Goal: Task Accomplishment & Management: Complete application form

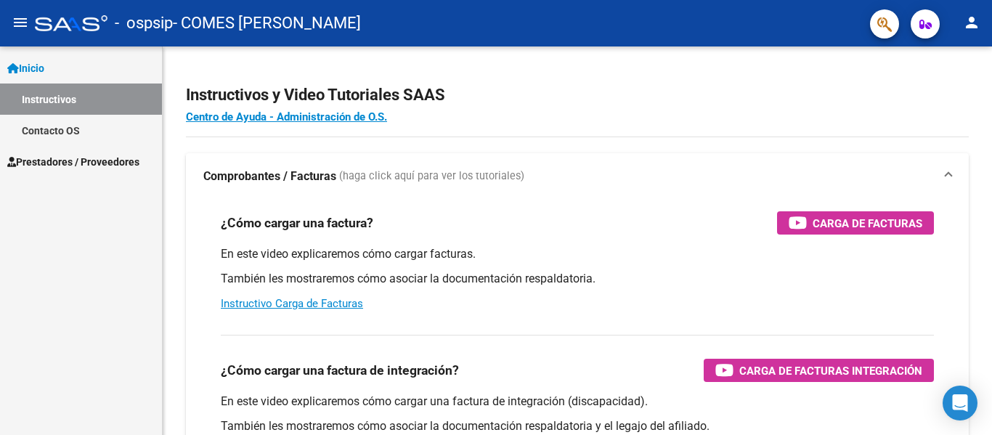
click at [126, 164] on span "Prestadores / Proveedores" at bounding box center [73, 162] width 132 height 16
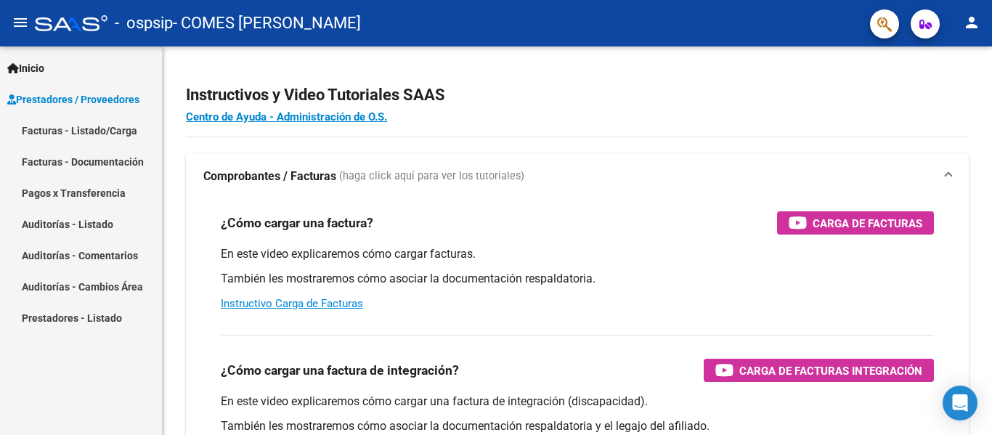
click at [84, 166] on link "Facturas - Documentación" at bounding box center [81, 161] width 162 height 31
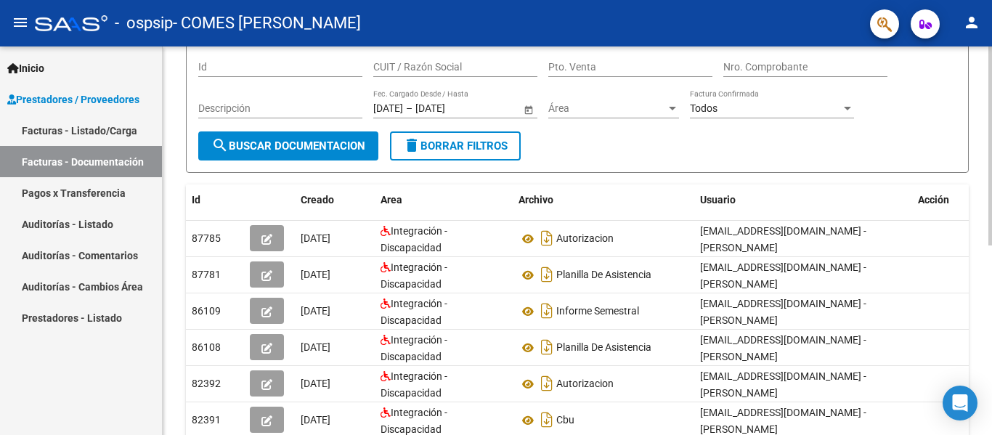
scroll to position [145, 0]
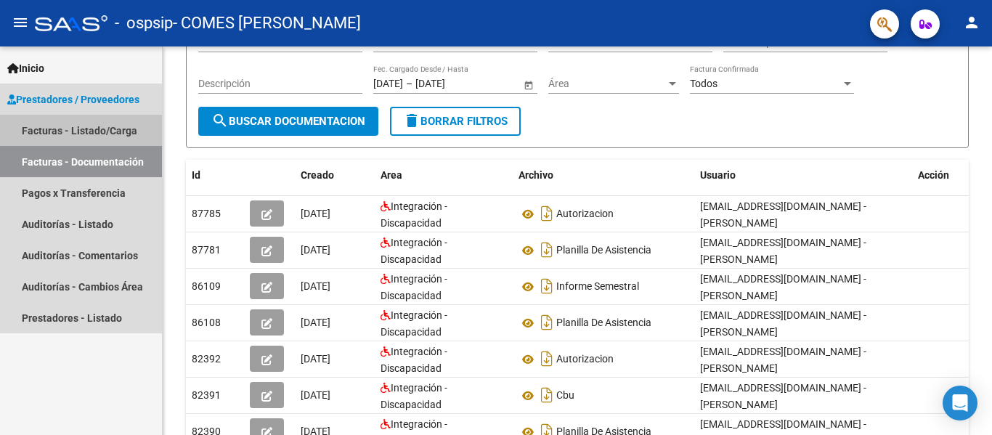
click at [92, 134] on link "Facturas - Listado/Carga" at bounding box center [81, 130] width 162 height 31
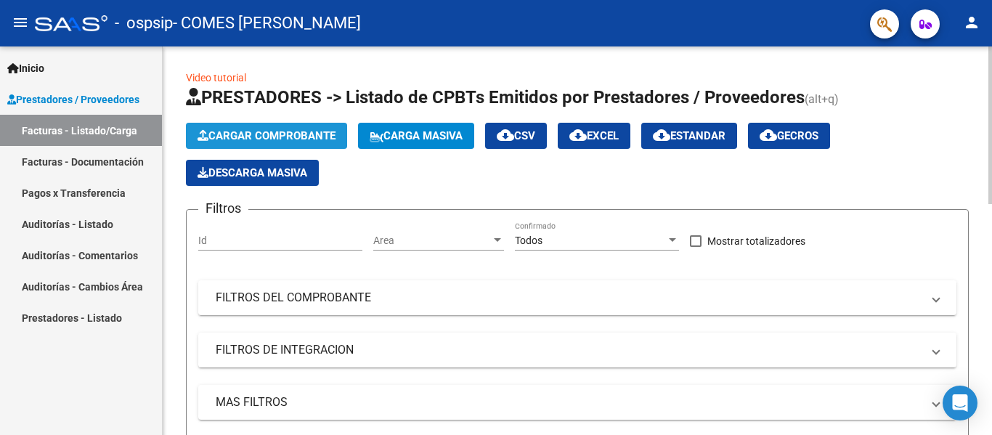
click at [297, 134] on span "Cargar Comprobante" at bounding box center [267, 135] width 138 height 13
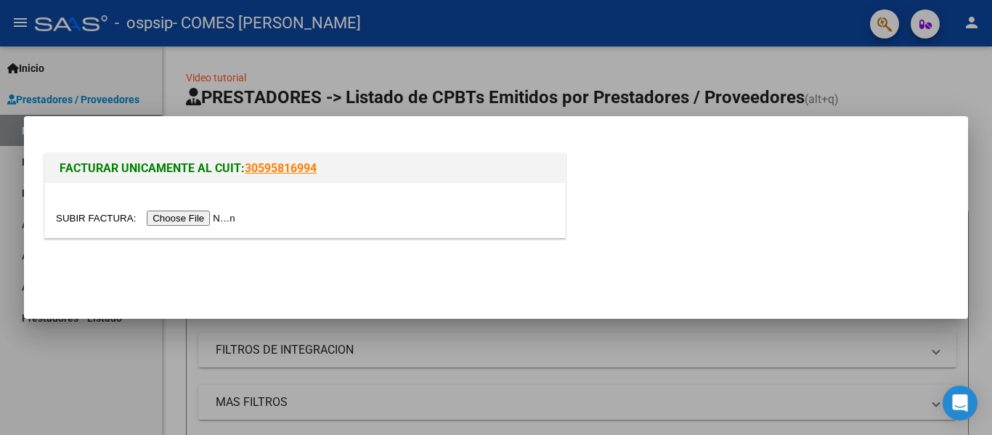
click at [219, 220] on input "file" at bounding box center [148, 218] width 184 height 15
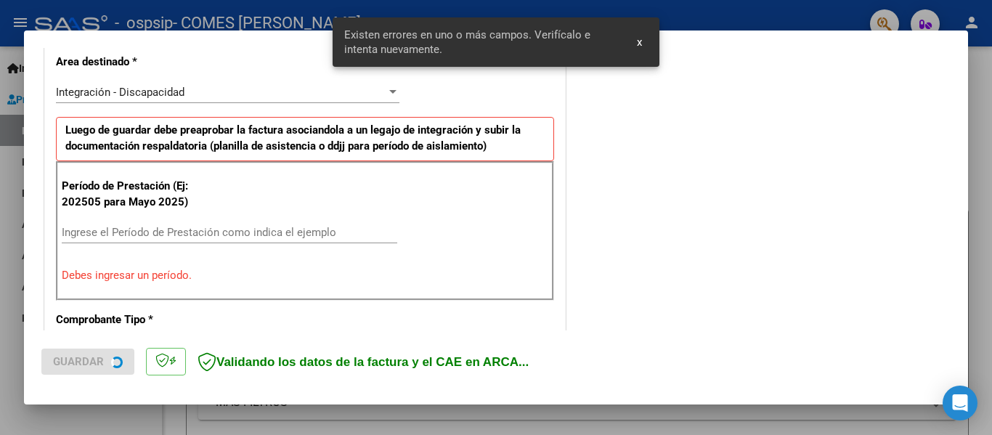
scroll to position [337, 0]
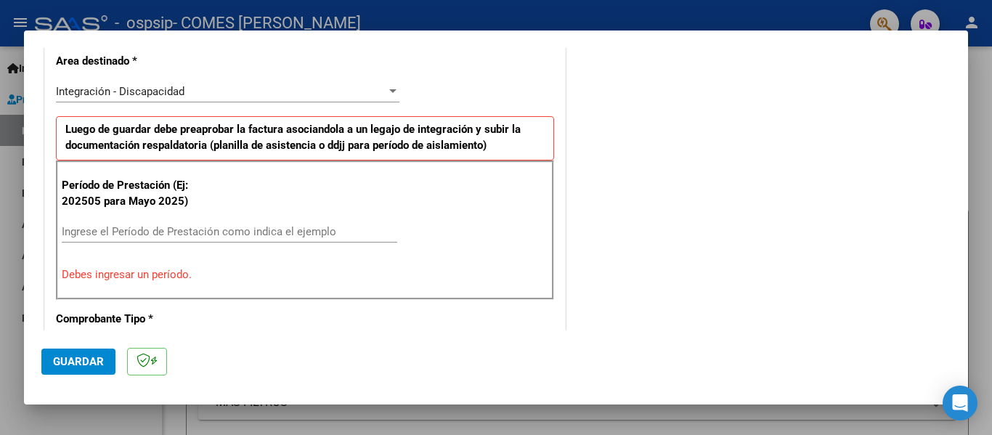
click at [114, 227] on input "Ingrese el Período de Prestación como indica el ejemplo" at bounding box center [230, 231] width 336 height 13
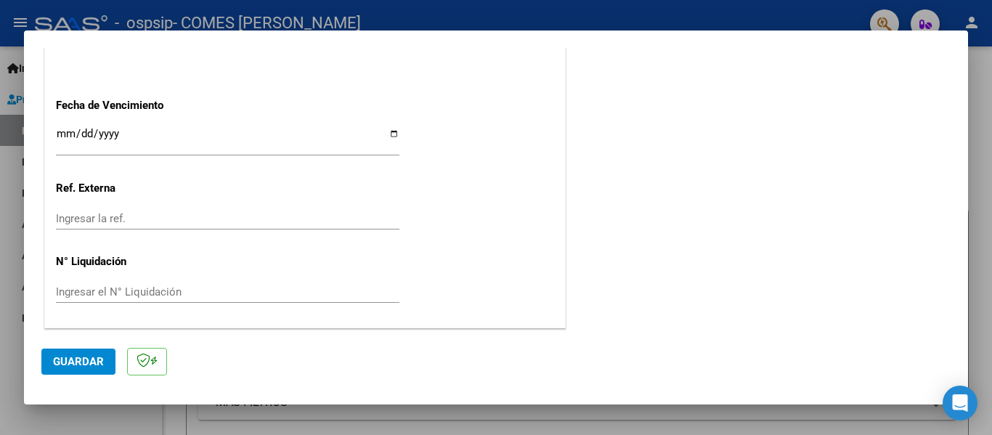
scroll to position [996, 0]
type input "202508"
click at [88, 368] on span "Guardar" at bounding box center [78, 361] width 51 height 13
